Goal: Task Accomplishment & Management: Use online tool/utility

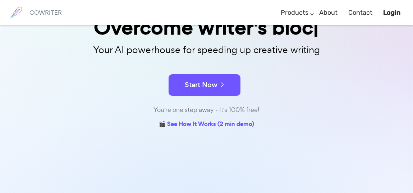
scroll to position [78, 0]
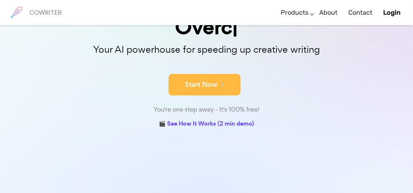
click at [224, 89] on button "Start Now" at bounding box center [205, 85] width 72 height 22
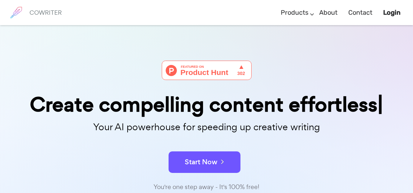
scroll to position [0, 0]
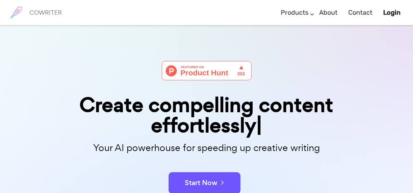
click at [232, 76] on img at bounding box center [207, 70] width 90 height 19
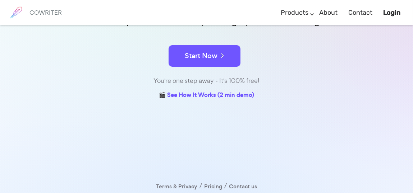
scroll to position [100, 0]
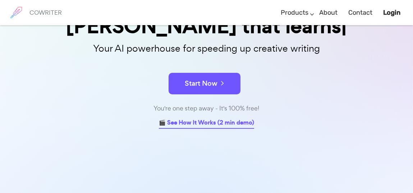
click at [236, 103] on div "Write 10x faster with AI that learns Your AI powerhouse for speeding up creativ…" at bounding box center [207, 46] width 360 height 168
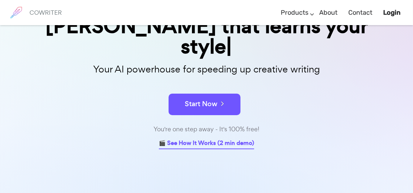
click at [233, 138] on link "🎬 See How It Works (2 min demo)" at bounding box center [206, 143] width 95 height 11
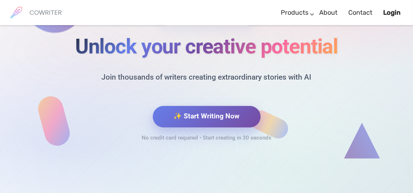
scroll to position [3092, 0]
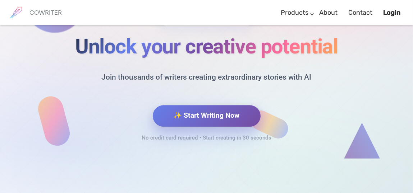
click at [215, 119] on button "✨ Start Writing Now" at bounding box center [207, 116] width 108 height 22
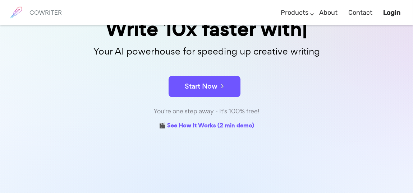
scroll to position [76, 0]
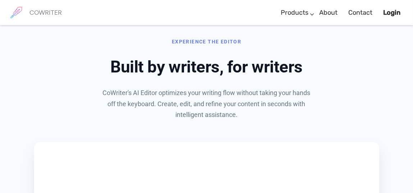
scroll to position [344, 0]
